Goal: Information Seeking & Learning: Learn about a topic

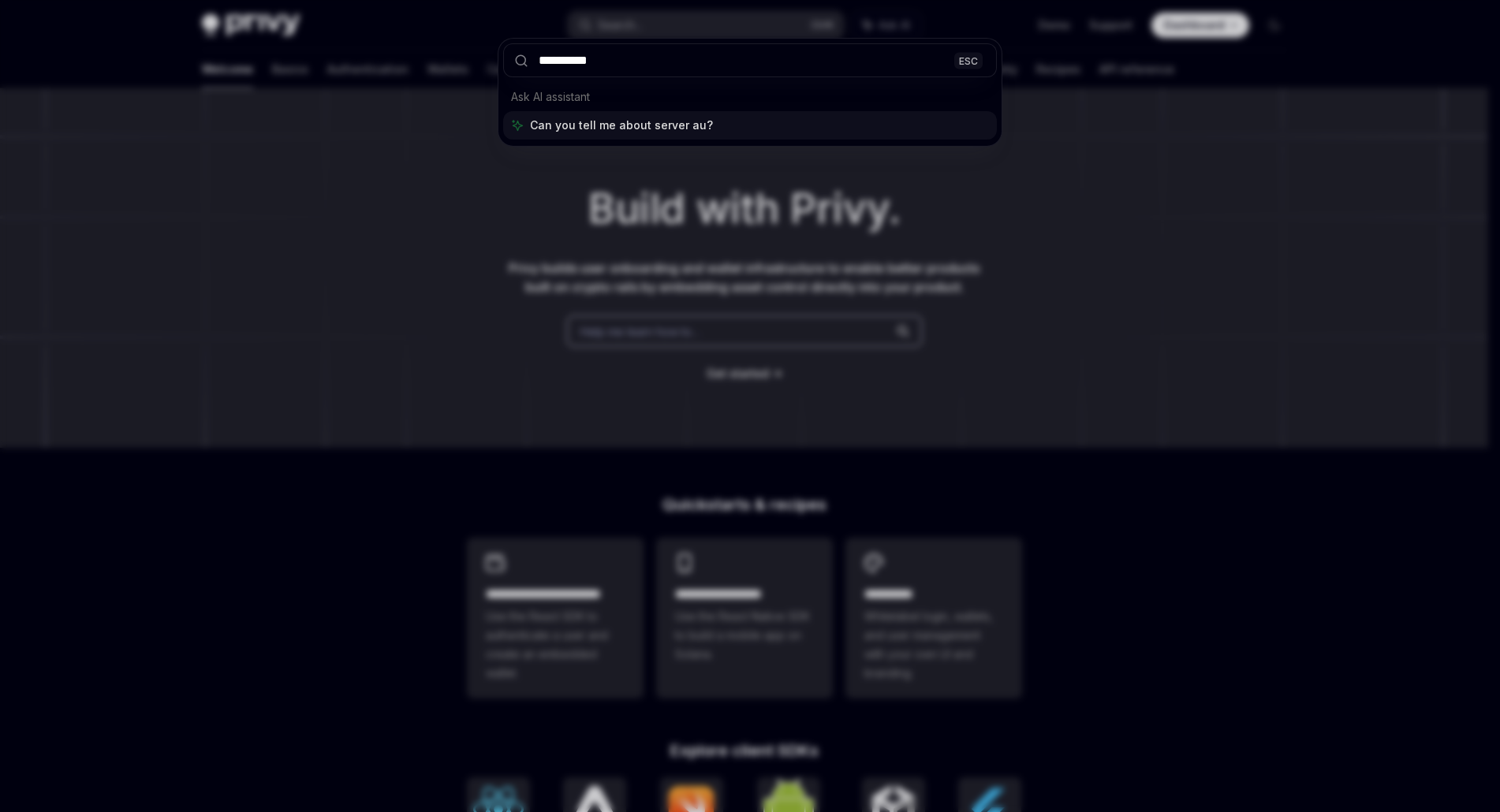
type input "**********"
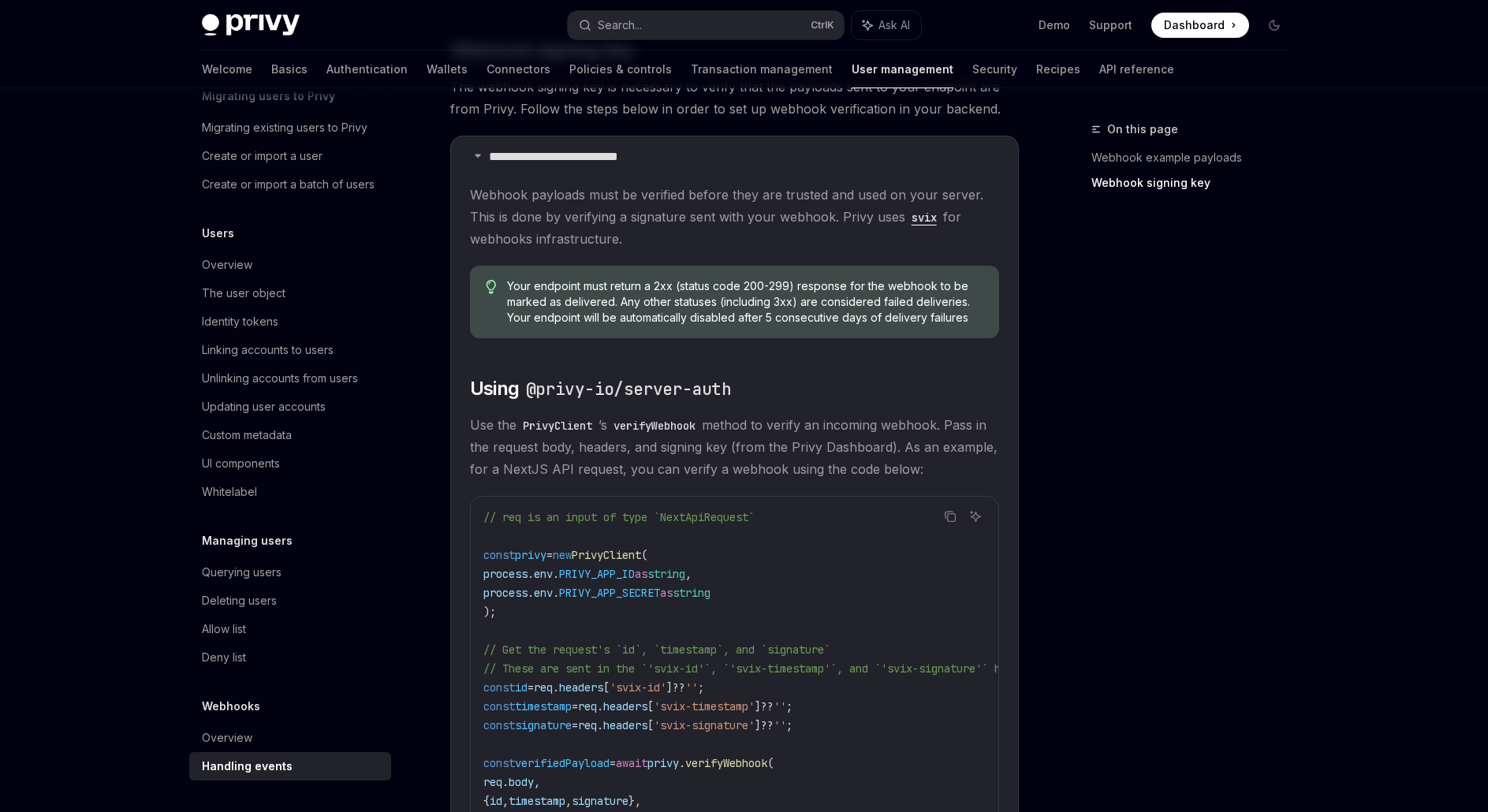
scroll to position [966, 0]
click at [674, 462] on span "Use the PrivyClient ’s verifyWebhook method to verify an incoming webhook. Pass…" at bounding box center [734, 446] width 529 height 66
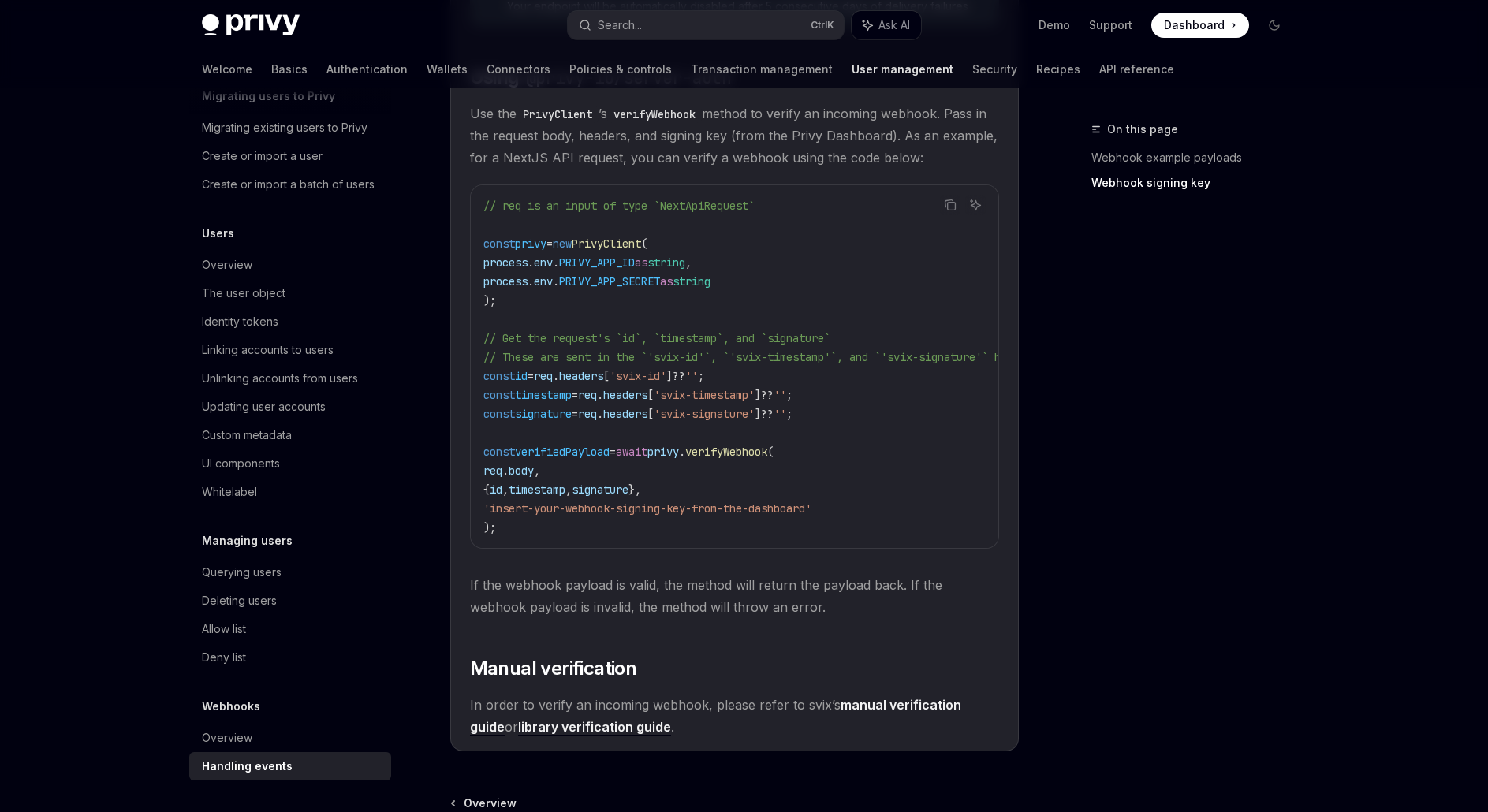
scroll to position [1281, 0]
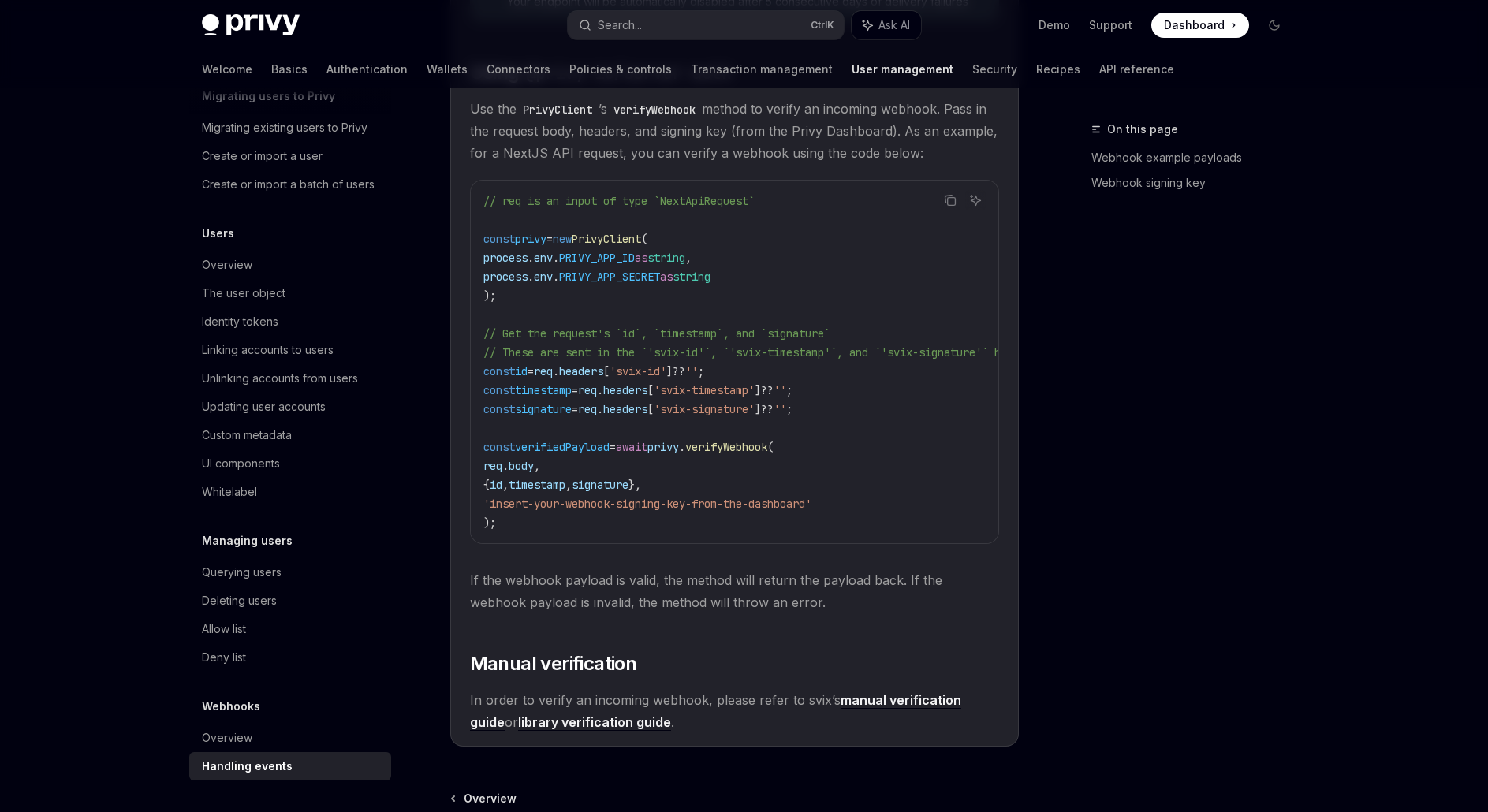
type textarea "*"
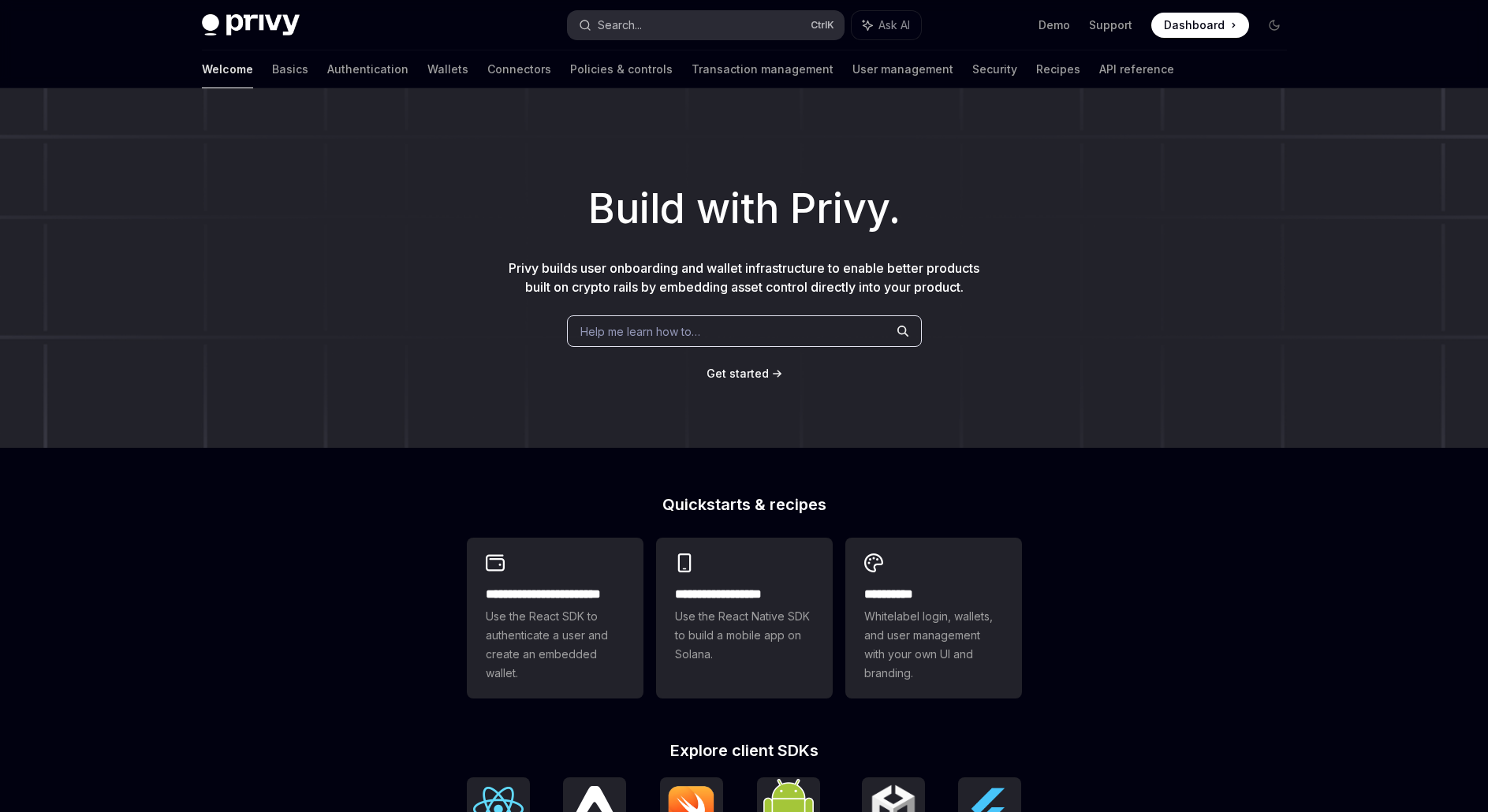
click at [671, 25] on button "Search... Ctrl K" at bounding box center [705, 25] width 276 height 28
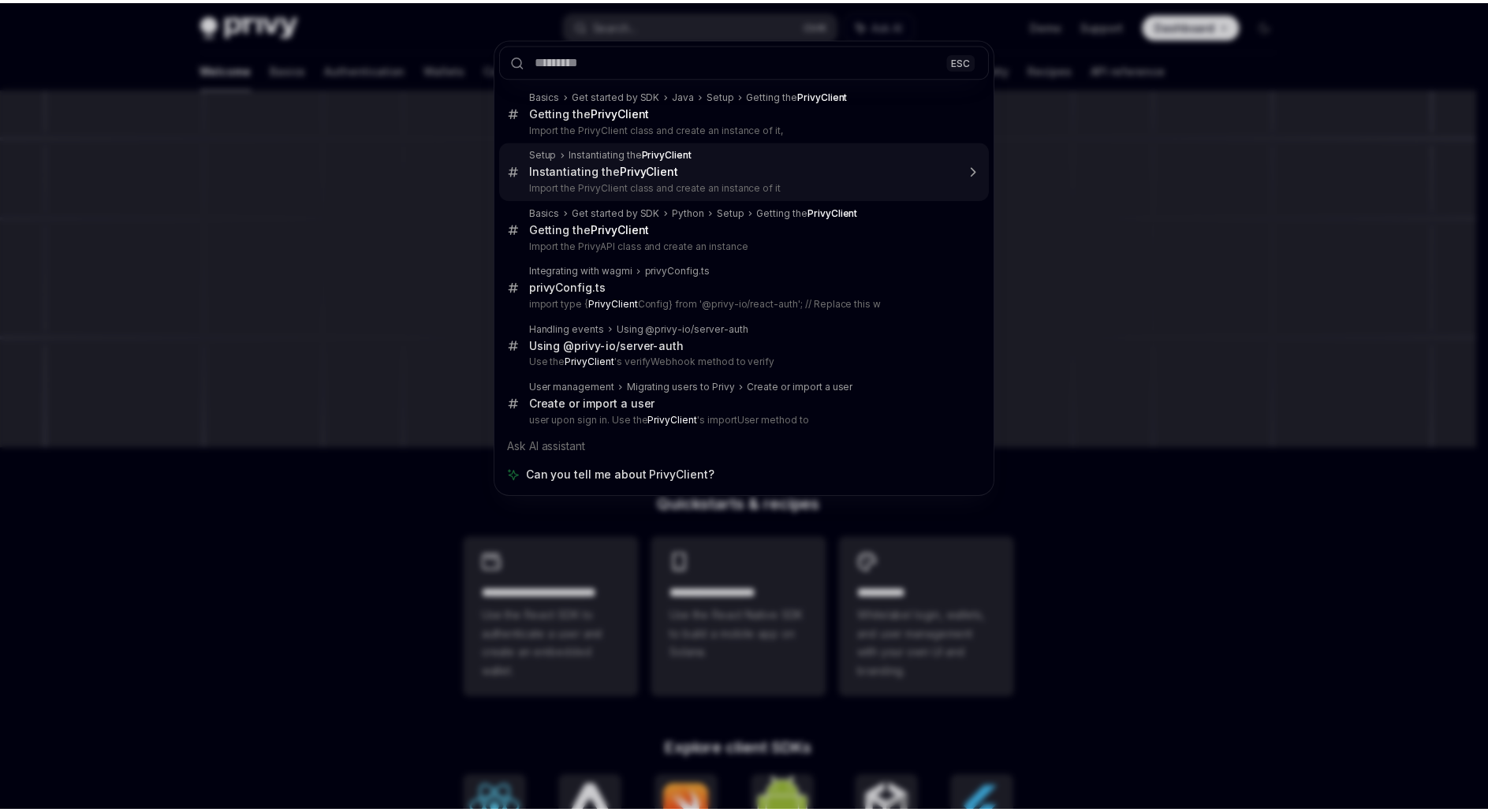
scroll to position [243, 0]
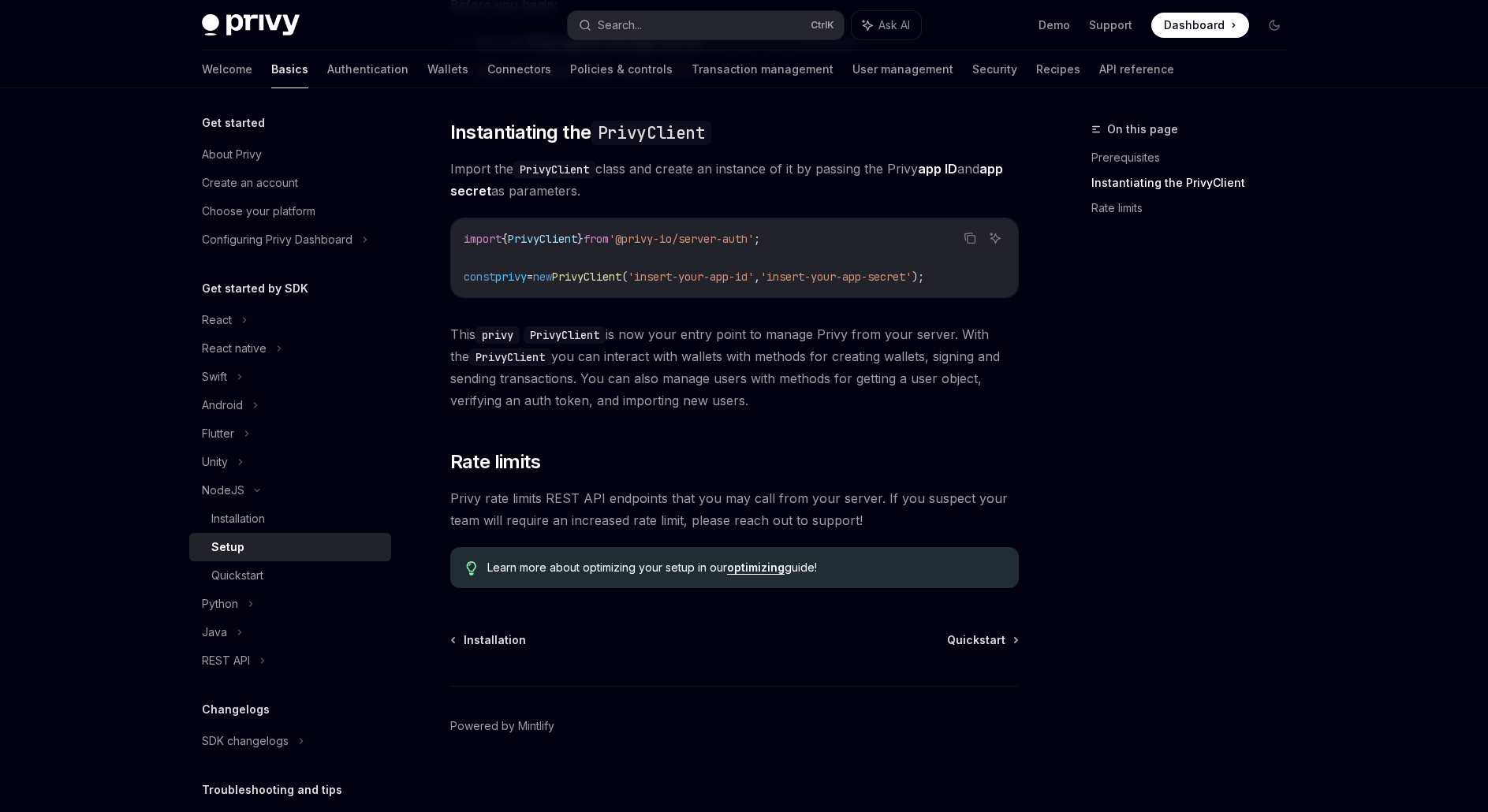
click at [638, 379] on span "This privy PrivyClient is now your entry point to manage Privy from your server…" at bounding box center [734, 368] width 568 height 89
click at [633, 383] on span "This privy PrivyClient is now your entry point to manage Privy from your server…" at bounding box center [734, 368] width 568 height 89
click at [625, 392] on span "This privy PrivyClient is now your entry point to manage Privy from your server…" at bounding box center [734, 368] width 568 height 89
click at [253, 570] on div "Quickstart" at bounding box center [237, 575] width 52 height 19
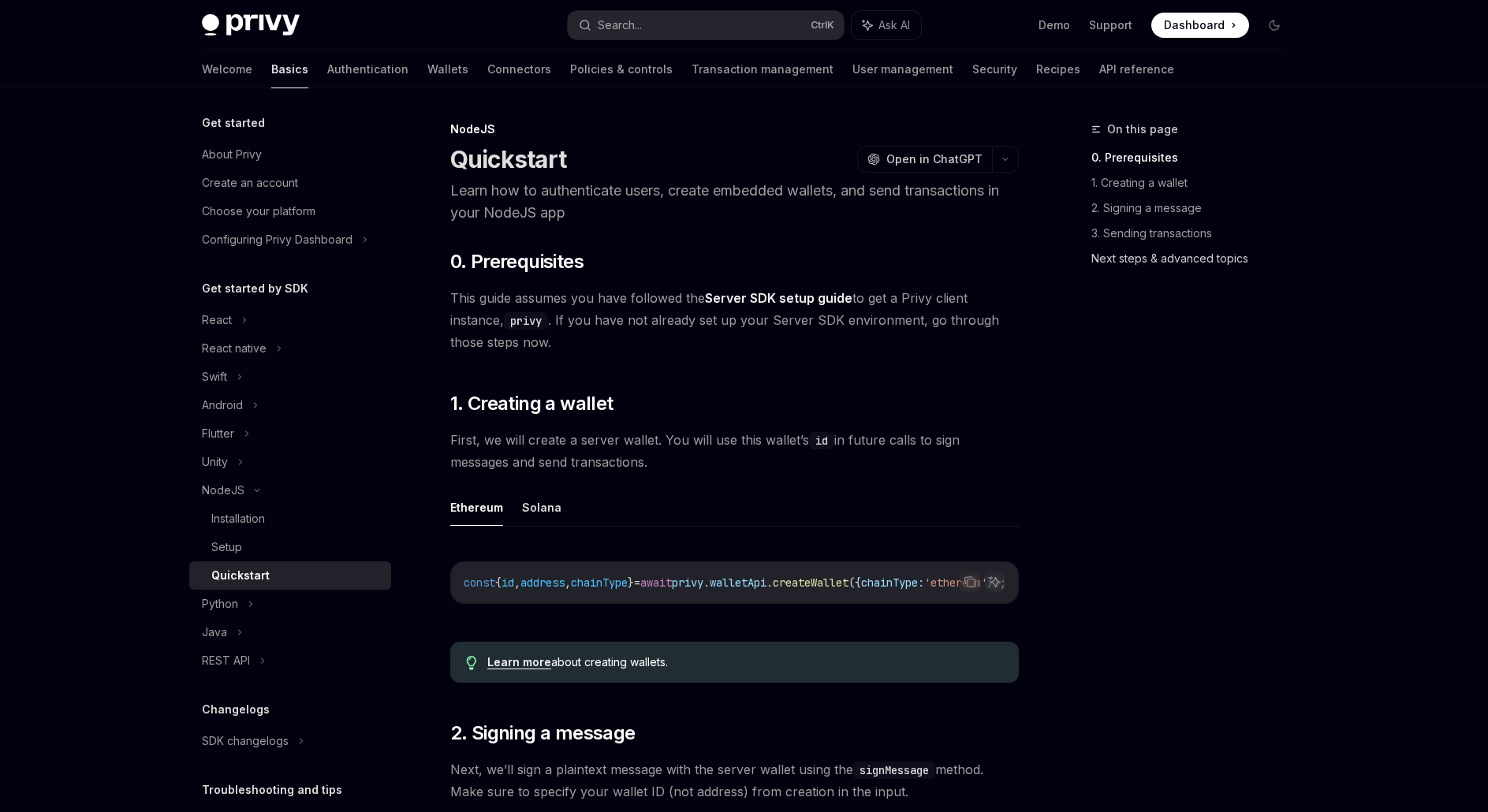
click at [1166, 263] on link "Next steps & advanced topics" at bounding box center [1195, 259] width 208 height 25
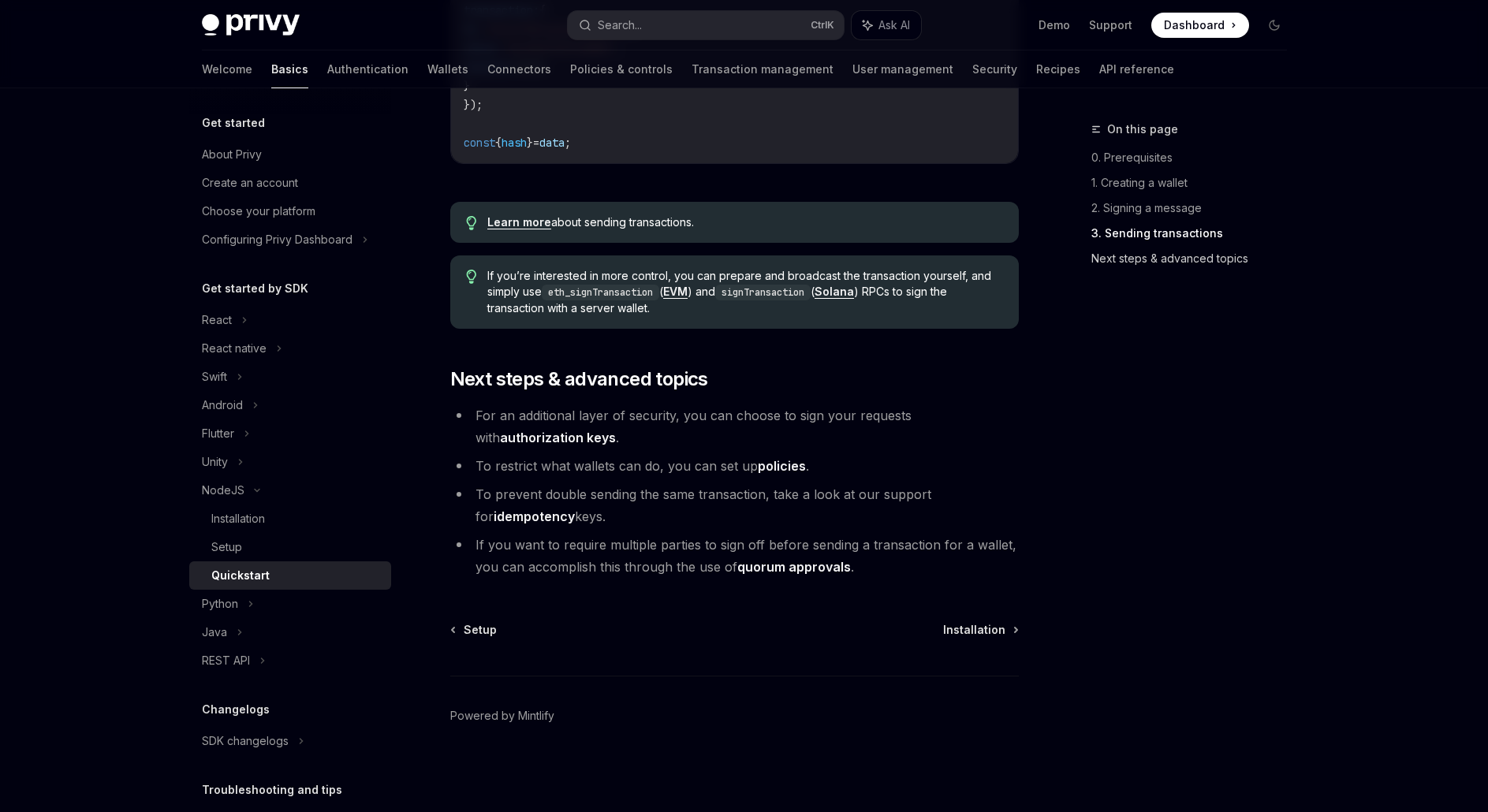
scroll to position [1544, 0]
click at [616, 430] on link "authorization keys" at bounding box center [558, 438] width 116 height 17
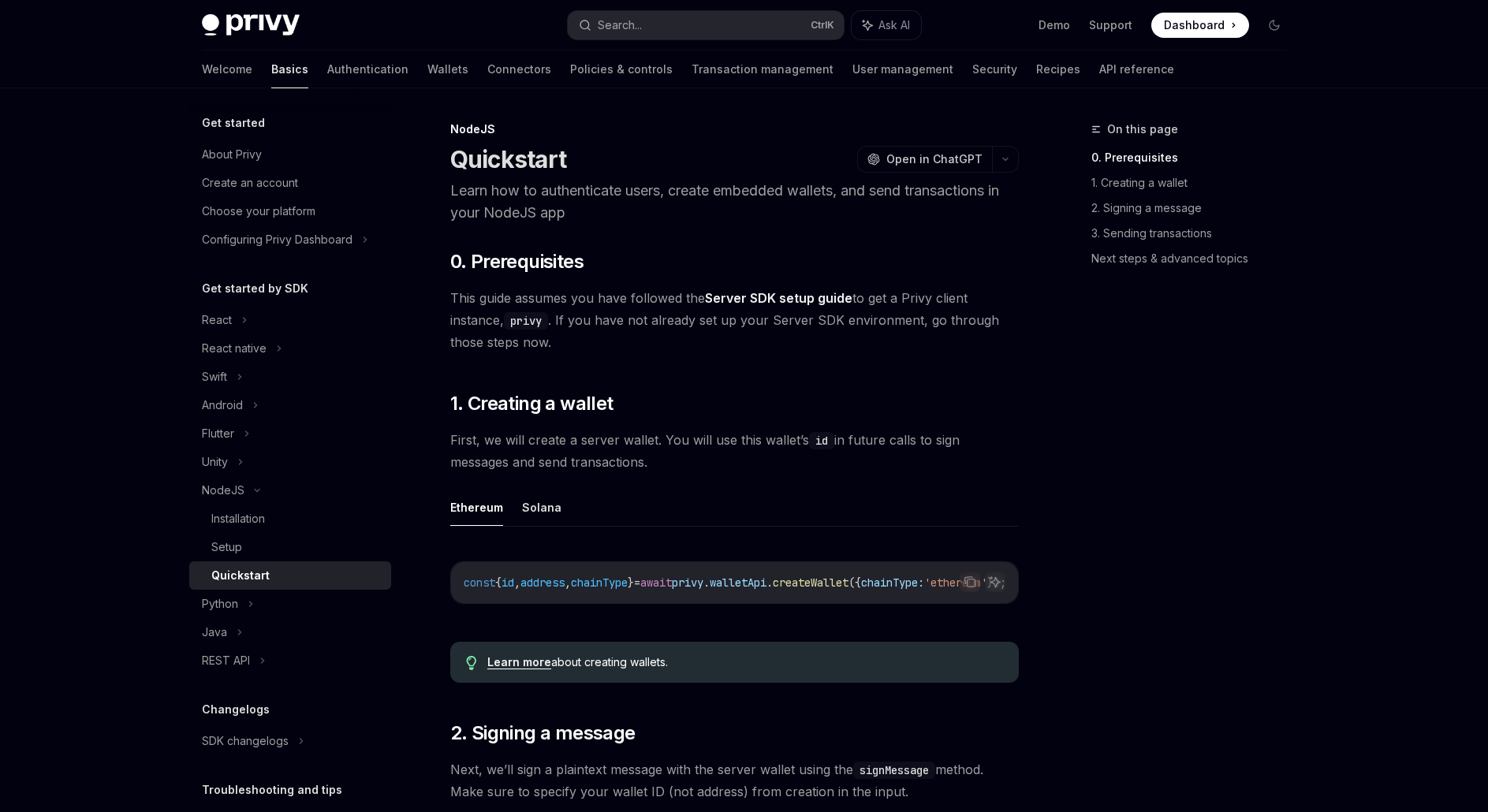
click at [637, 317] on span "This guide assumes you have followed the Server SDK setup guide to get a Privy …" at bounding box center [734, 320] width 568 height 66
click at [756, 301] on link "Server SDK setup guide" at bounding box center [779, 298] width 147 height 17
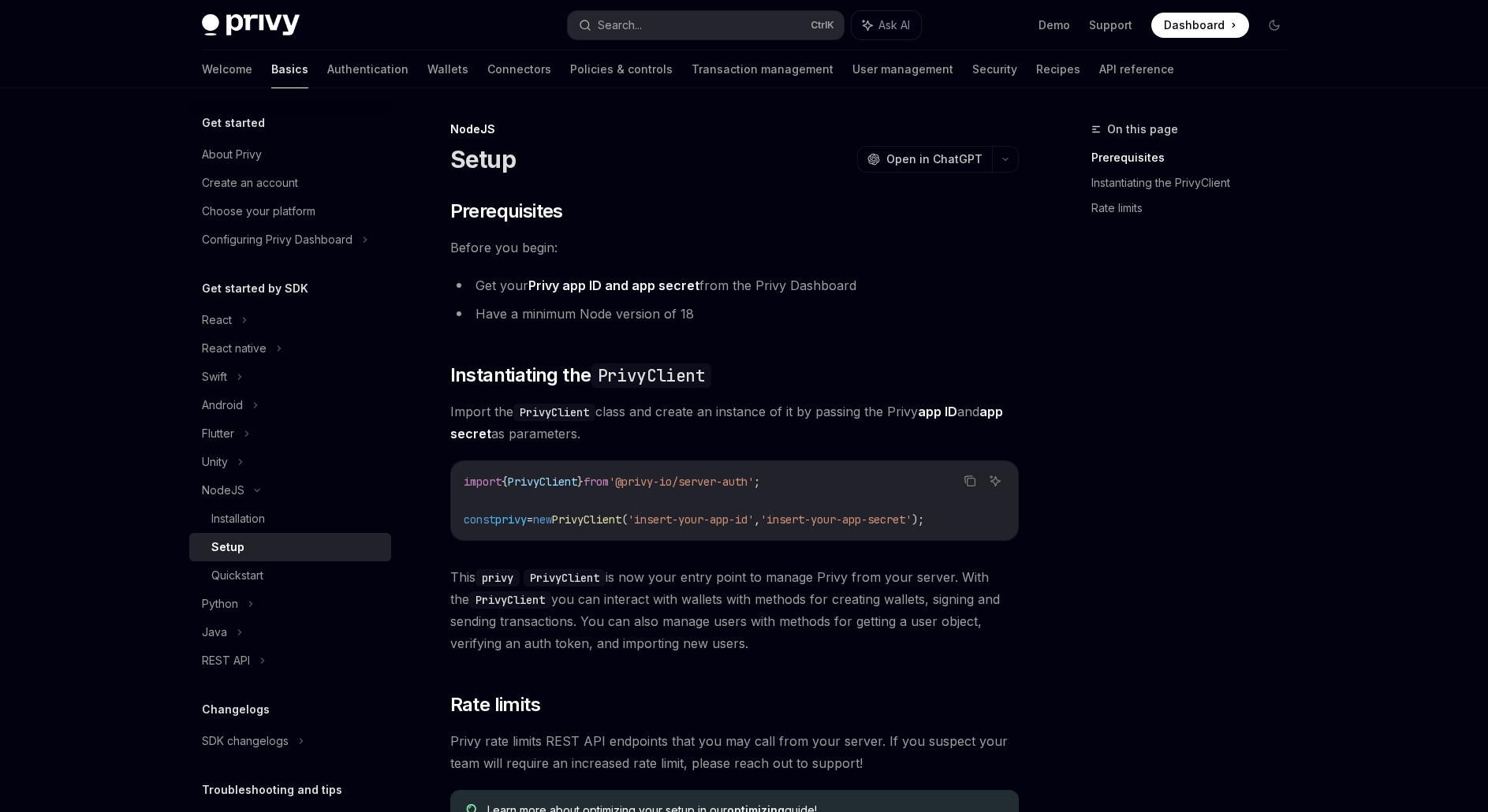
click at [652, 313] on li "Have a minimum Node version of 18" at bounding box center [734, 314] width 568 height 22
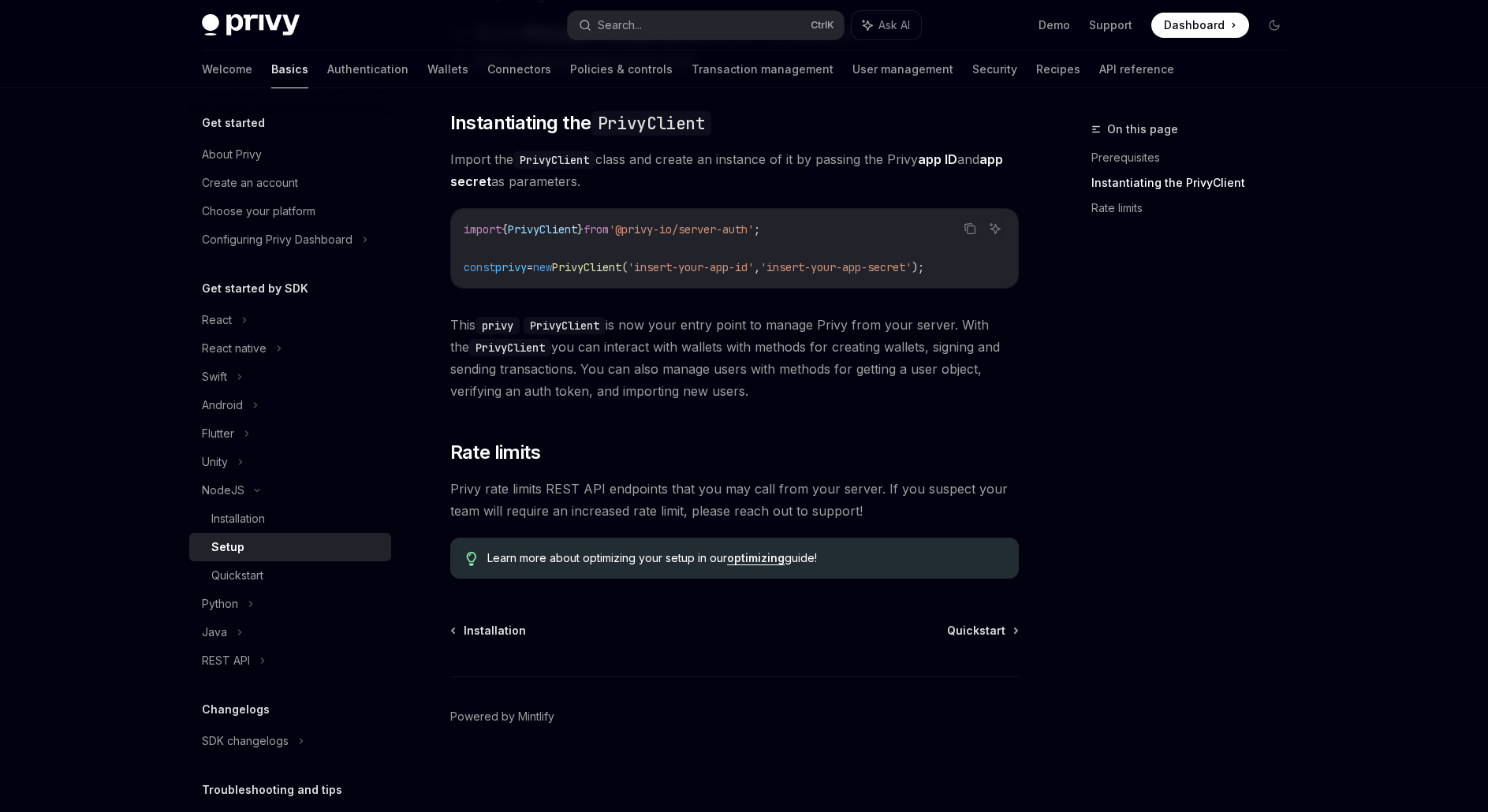
scroll to position [254, 0]
click at [728, 517] on span "Privy rate limits REST API endpoints that you may call from your server. If you…" at bounding box center [734, 499] width 568 height 44
click at [757, 560] on link "optimizing" at bounding box center [756, 558] width 58 height 14
type textarea "*"
